Goal: Information Seeking & Learning: Learn about a topic

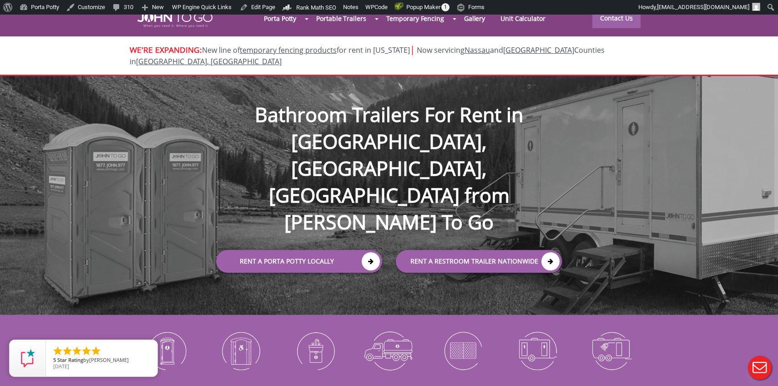
scroll to position [3490, 0]
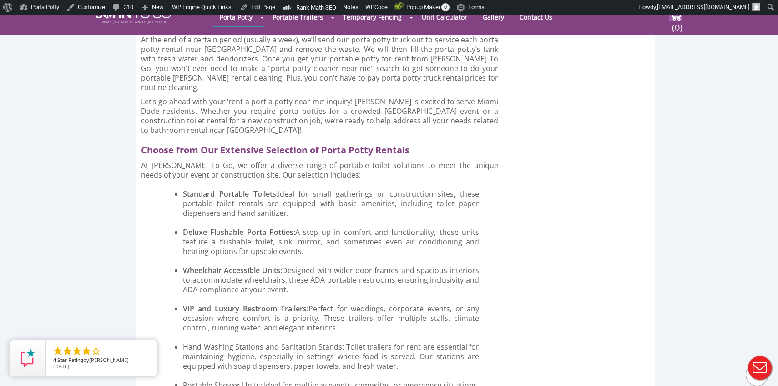
scroll to position [3281, 0]
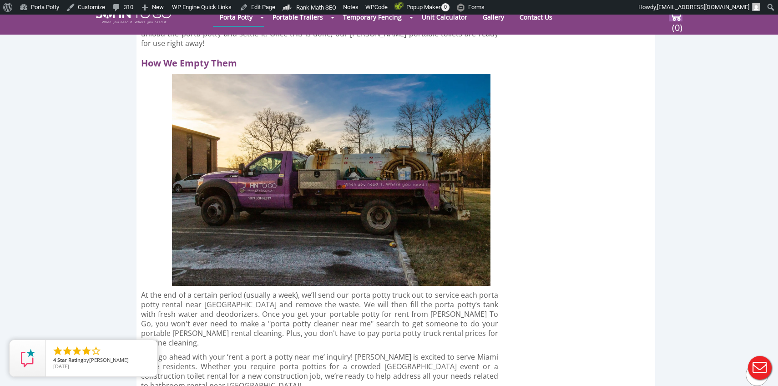
click at [149, 349] on icon "close" at bounding box center [148, 348] width 9 height 9
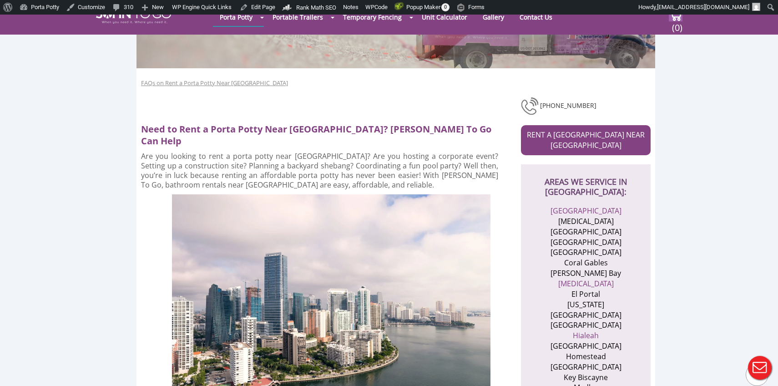
scroll to position [0, 0]
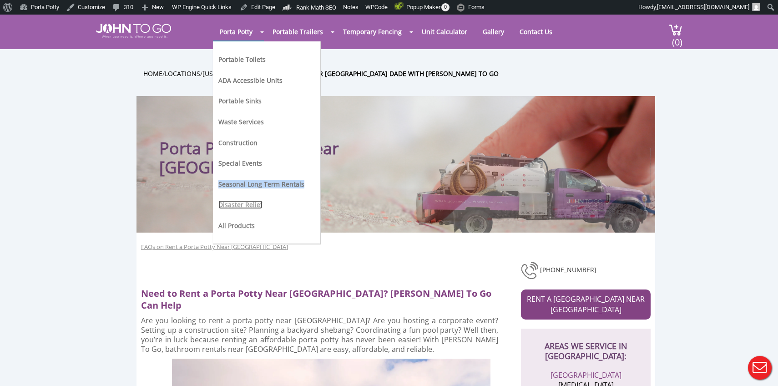
click at [240, 201] on link "Disaster Relief" at bounding box center [240, 204] width 44 height 9
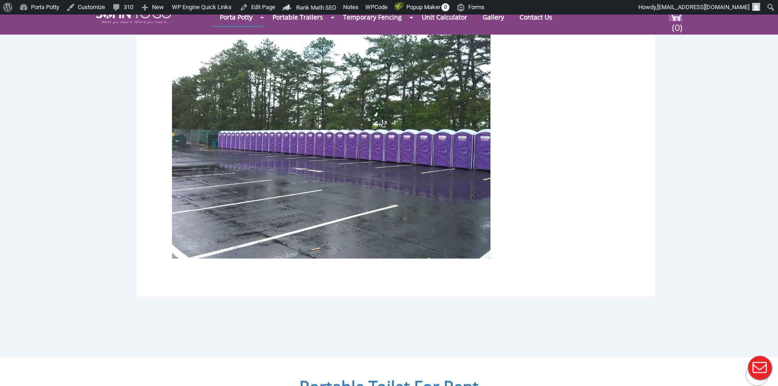
scroll to position [5129, 0]
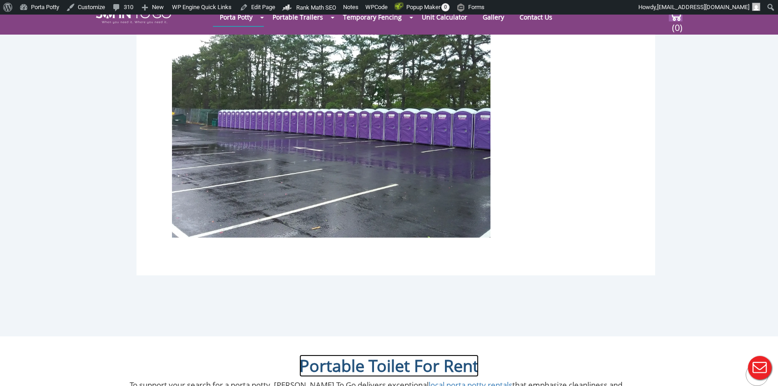
click at [389, 354] on link "Portable Toilet For Rent" at bounding box center [388, 365] width 179 height 22
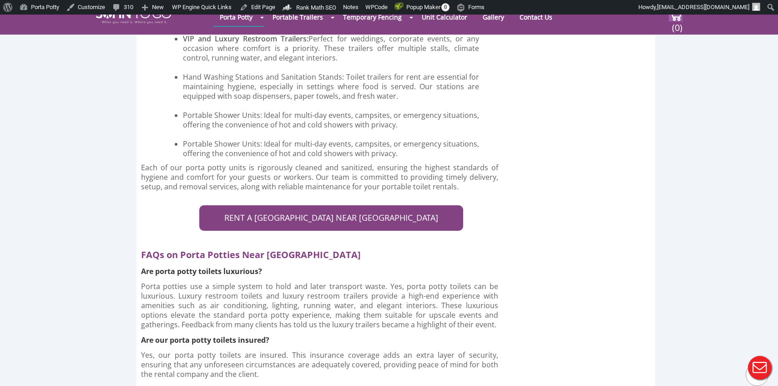
scroll to position [3806, 0]
click at [317, 350] on p "Yes, our porta potty toilets are insured. This insurance coverage adds an extra…" at bounding box center [319, 364] width 357 height 29
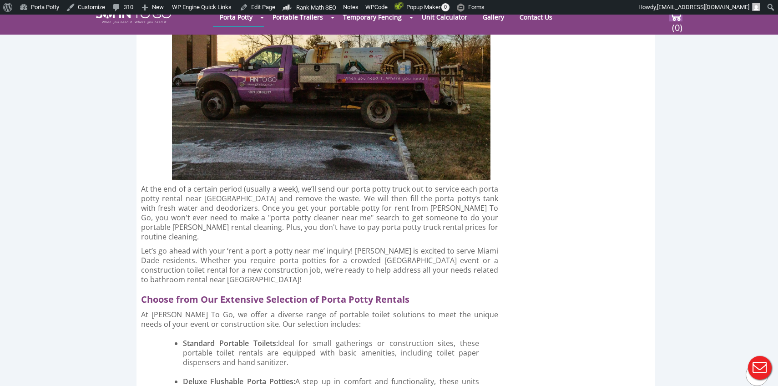
scroll to position [3389, 0]
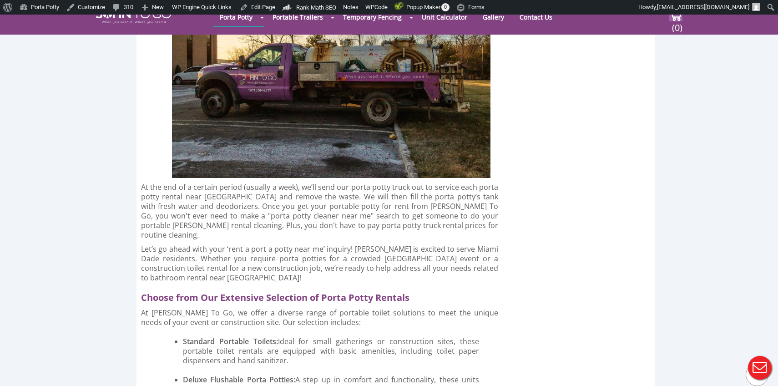
click at [236, 287] on h2 "Choose from Our Extensive Selection of Porta Potty Rentals" at bounding box center [323, 295] width 365 height 16
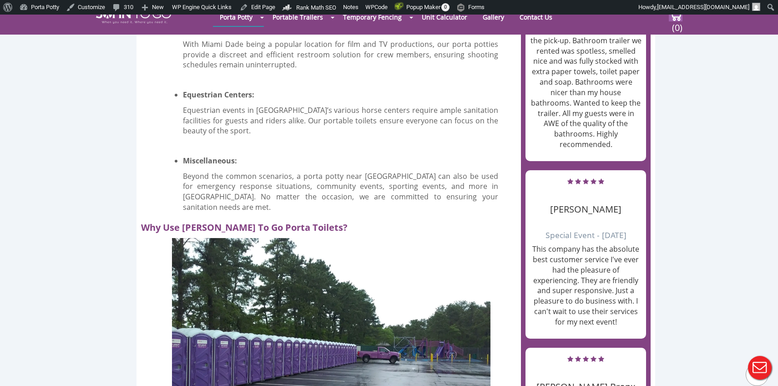
scroll to position [1058, 0]
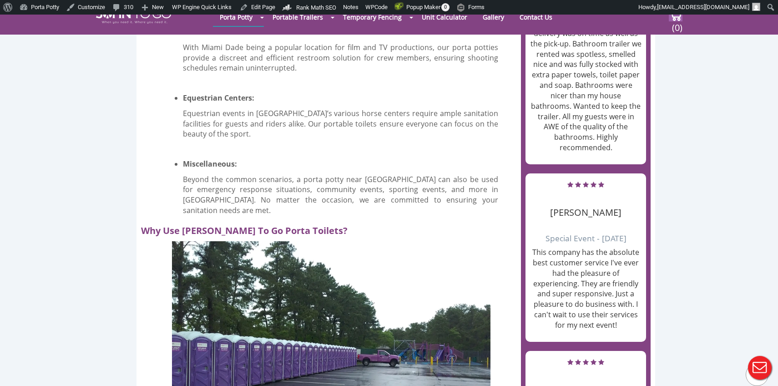
click at [197, 220] on h2 "Why Use John To Go Porta Toilets?" at bounding box center [323, 228] width 365 height 16
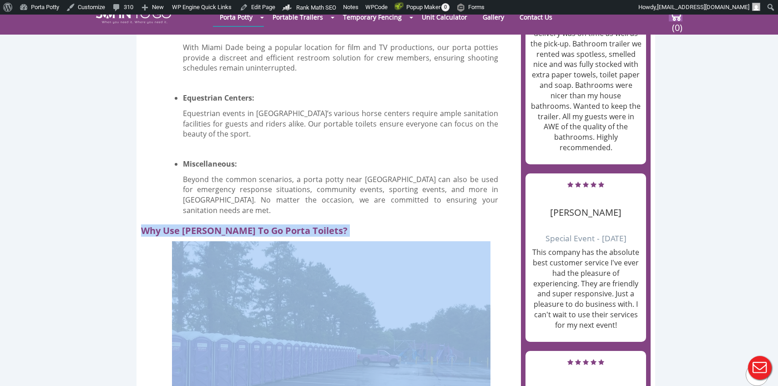
click at [197, 220] on h2 "Why Use John To Go Porta Toilets?" at bounding box center [323, 228] width 365 height 16
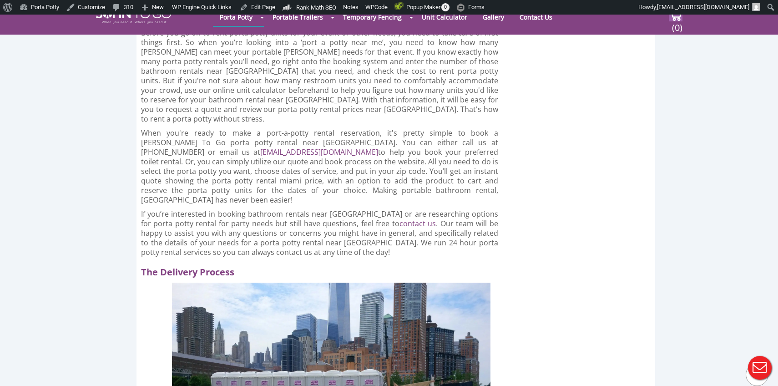
scroll to position [2668, 0]
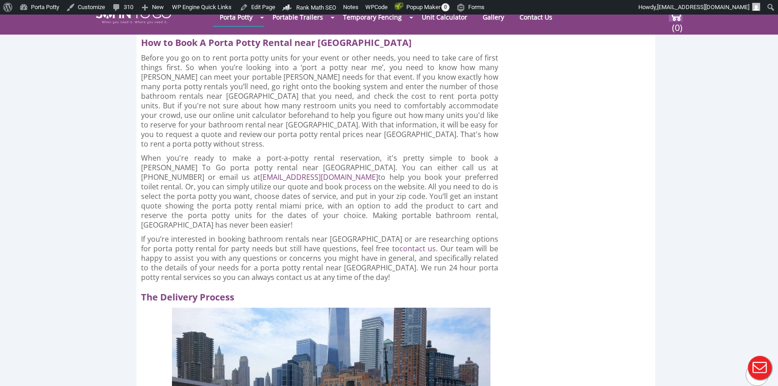
click at [181, 287] on h2 "The Delivery Process" at bounding box center [323, 295] width 365 height 16
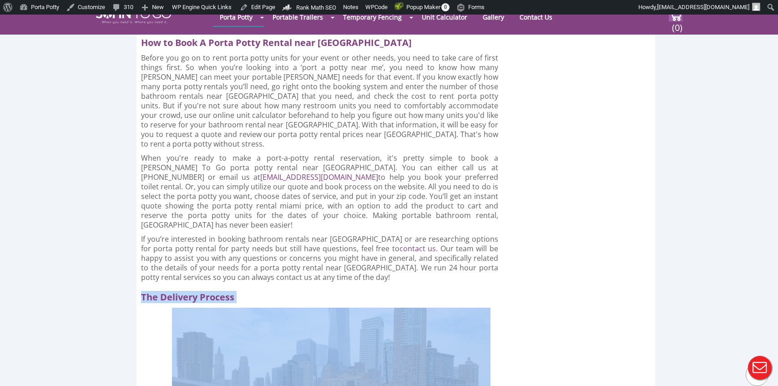
click at [181, 287] on h2 "The Delivery Process" at bounding box center [323, 295] width 365 height 16
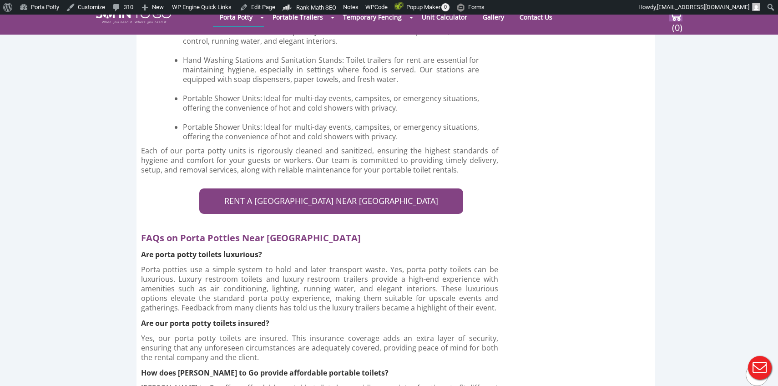
scroll to position [3823, 0]
click at [216, 227] on h2 "FAQs on Porta Potties Near Miami Dade" at bounding box center [323, 235] width 365 height 16
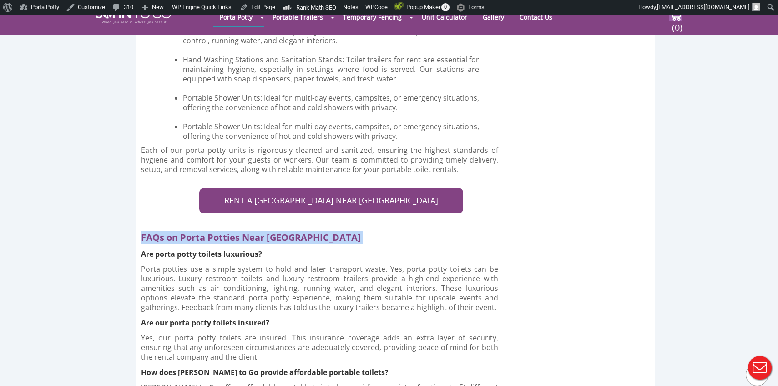
click at [216, 227] on h2 "FAQs on Porta Potties Near Miami Dade" at bounding box center [323, 235] width 365 height 16
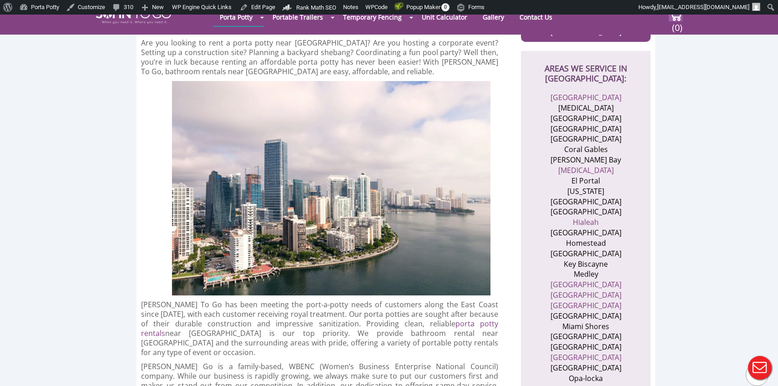
scroll to position [166, 0]
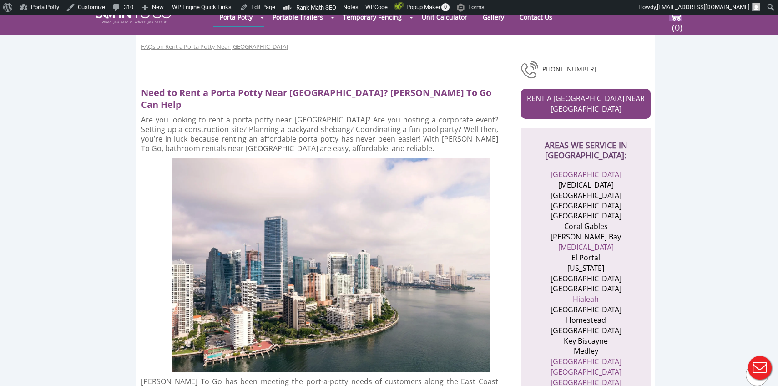
click at [238, 96] on h2 "Need to Rent a Porta Potty Near Miami Dade? John To Go Can Help" at bounding box center [323, 96] width 365 height 28
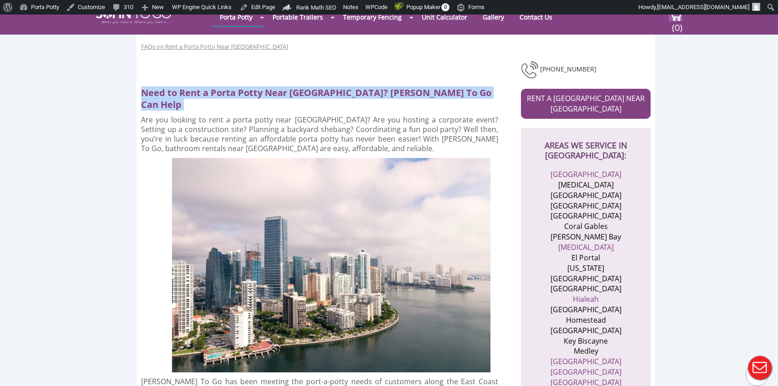
click at [238, 96] on h2 "Need to Rent a Porta Potty Near Miami Dade? John To Go Can Help" at bounding box center [323, 96] width 365 height 28
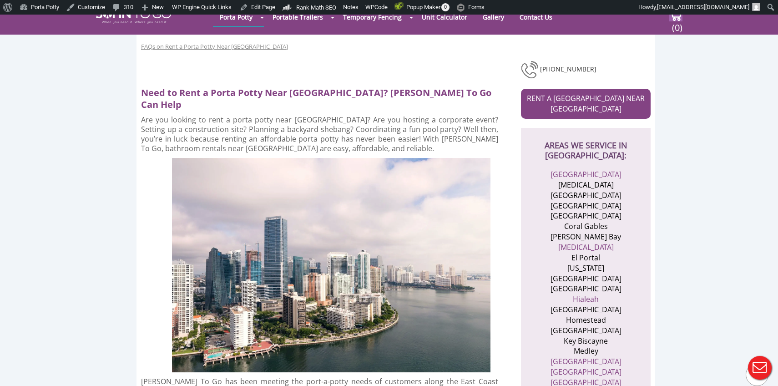
click at [284, 125] on p "Are you looking to rent a porta potty near Miami Dade? Are you hosting a corpor…" at bounding box center [319, 134] width 357 height 38
click at [589, 356] on link "Miami" at bounding box center [586, 361] width 71 height 10
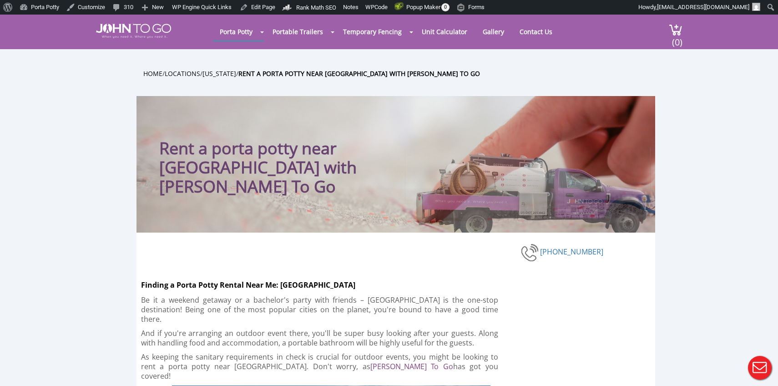
click at [154, 82] on div at bounding box center [389, 193] width 778 height 386
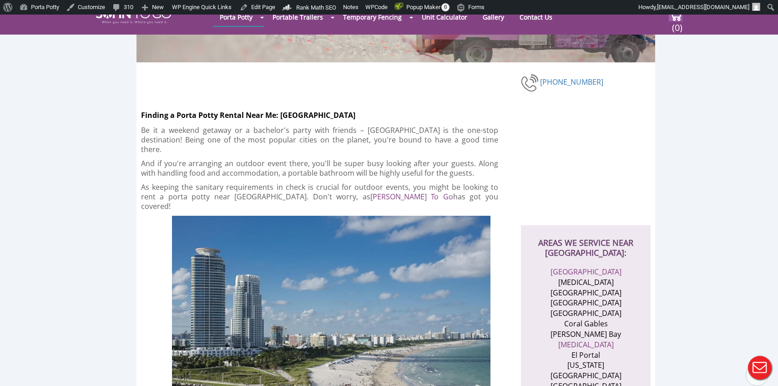
scroll to position [136, 0]
click at [173, 110] on h2 "Finding a Porta Potty Rental Near Me: [GEOGRAPHIC_DATA]" at bounding box center [331, 112] width 380 height 16
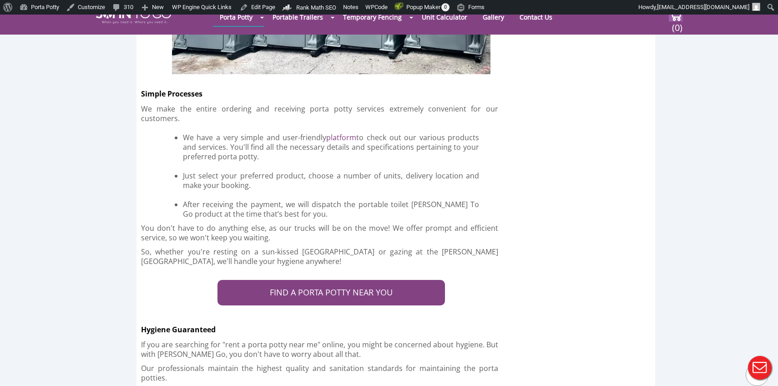
scroll to position [2327, 0]
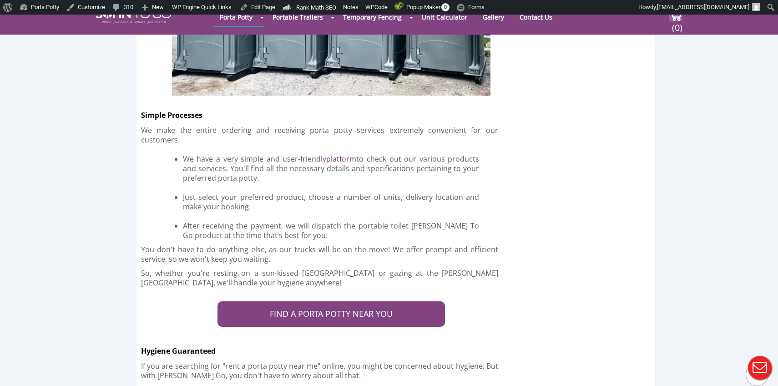
click at [175, 105] on h2 "Simple Processes" at bounding box center [331, 113] width 380 height 16
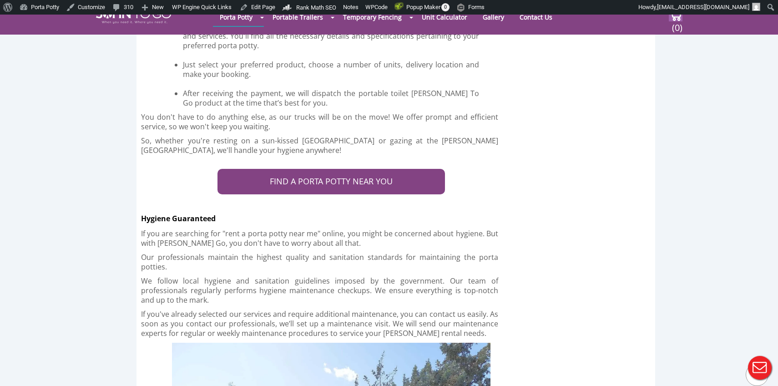
scroll to position [2465, 0]
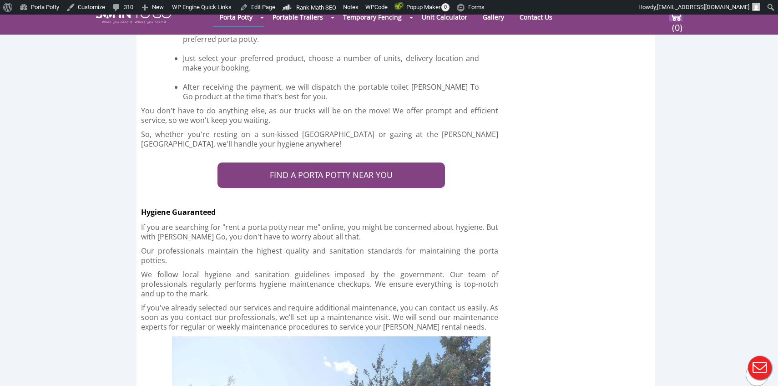
click at [171, 202] on h2 "Hygiene Guaranteed" at bounding box center [331, 210] width 380 height 16
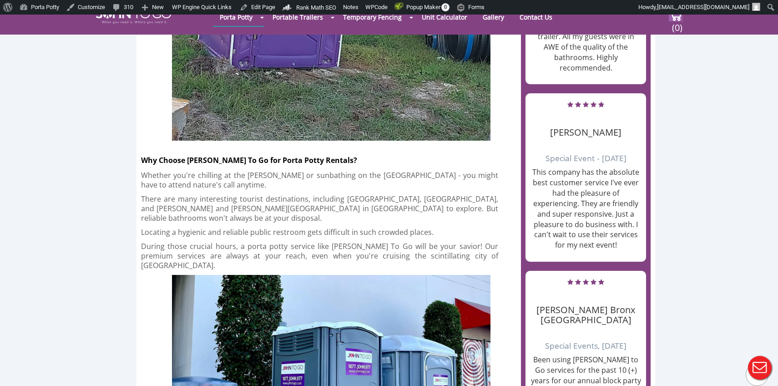
scroll to position [1032, 0]
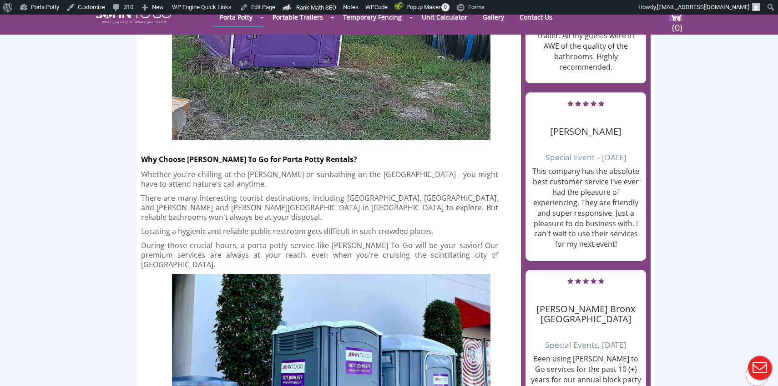
click at [242, 149] on h2 "Why Choose John To Go for Porta Potty Rentals?" at bounding box center [331, 157] width 380 height 16
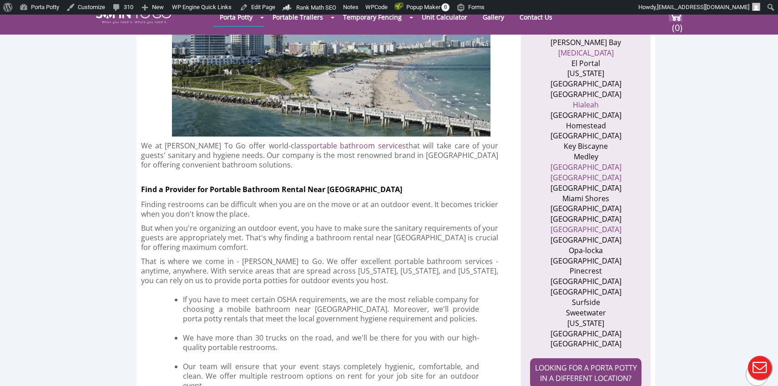
scroll to position [433, 0]
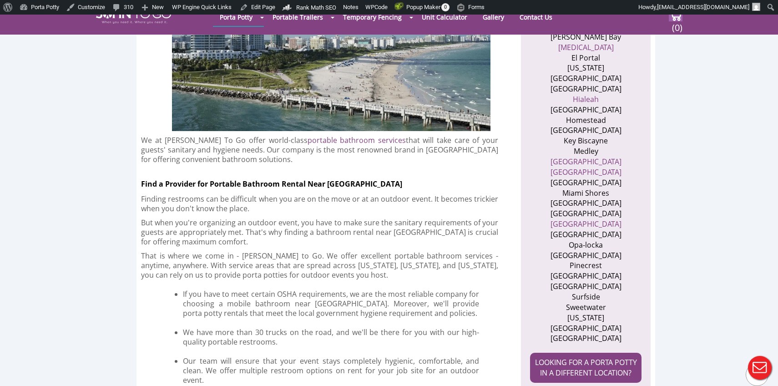
click at [215, 173] on h2 "Find a Provider for Portable Bathroom Rental Near Miami" at bounding box center [331, 181] width 380 height 16
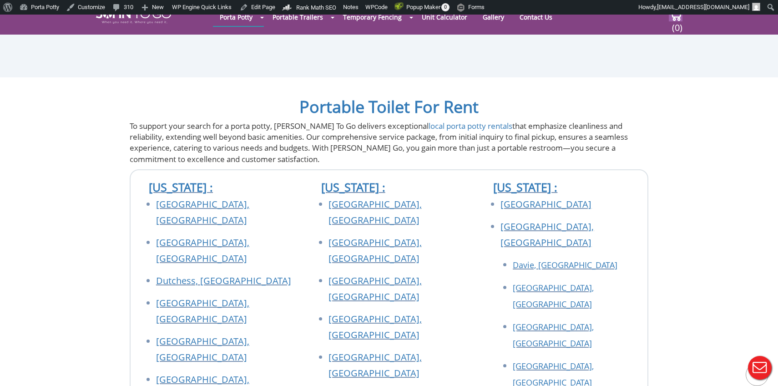
scroll to position [4016, 0]
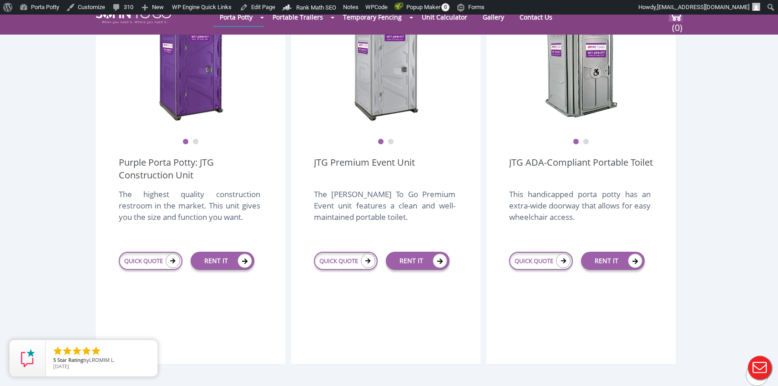
scroll to position [282, 0]
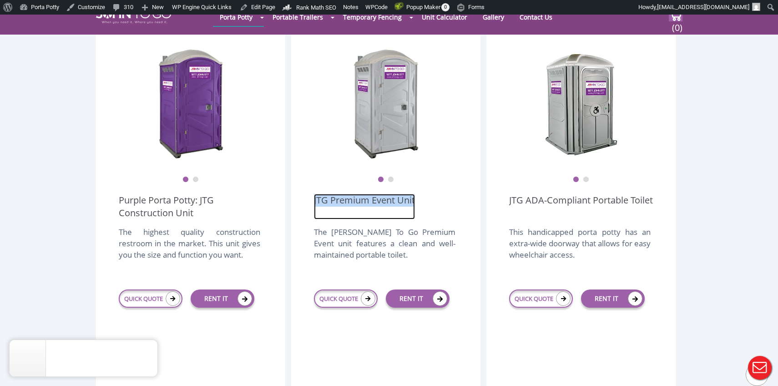
click at [314, 194] on link "JTG Premium Event Unit" at bounding box center [364, 206] width 101 height 25
